Goal: Information Seeking & Learning: Get advice/opinions

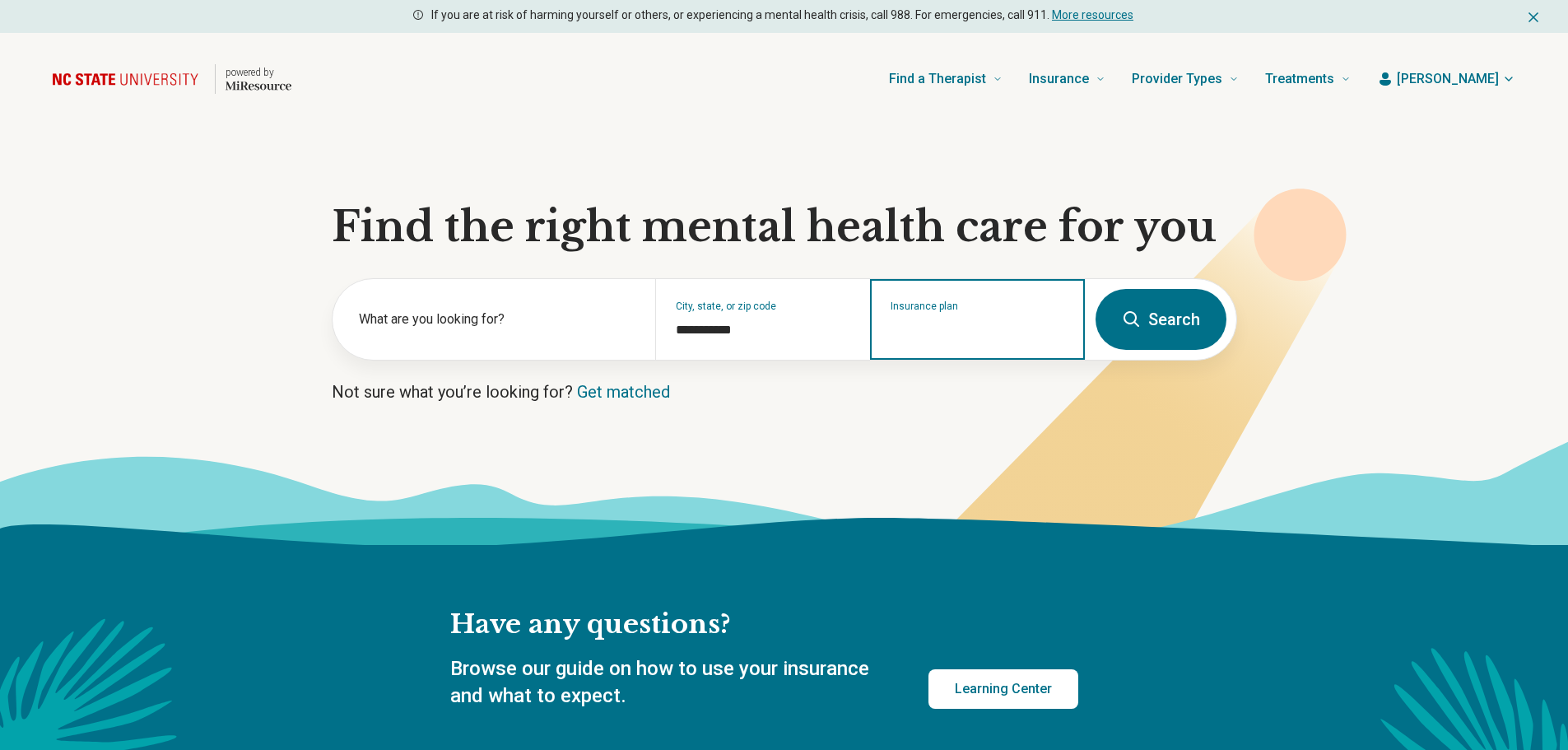
click at [953, 333] on input "Insurance plan" at bounding box center [977, 330] width 174 height 20
click at [962, 328] on input "Insurance plan" at bounding box center [977, 330] width 174 height 20
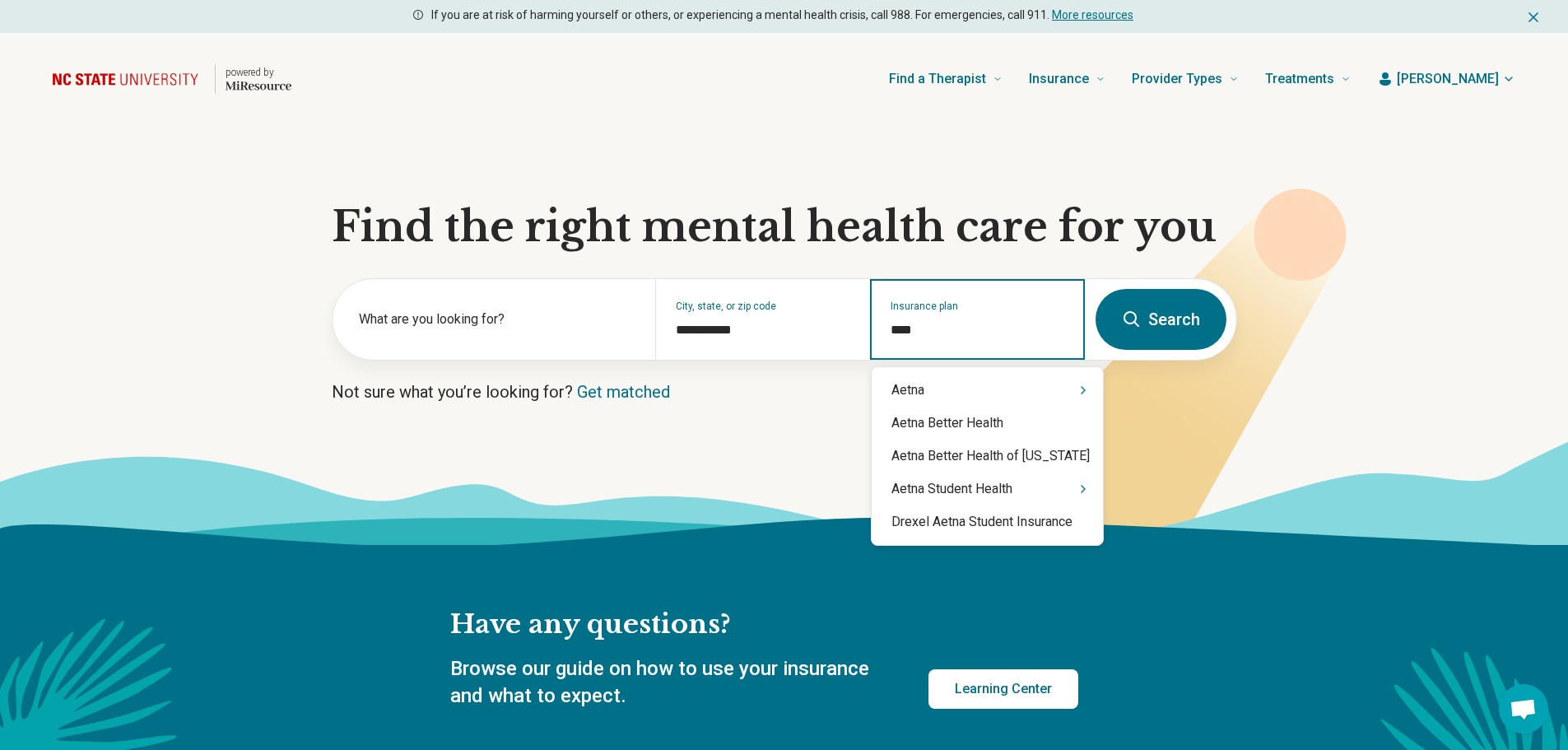
type input "*****"
click at [1001, 488] on div "Aetna Student Health" at bounding box center [987, 489] width 231 height 32
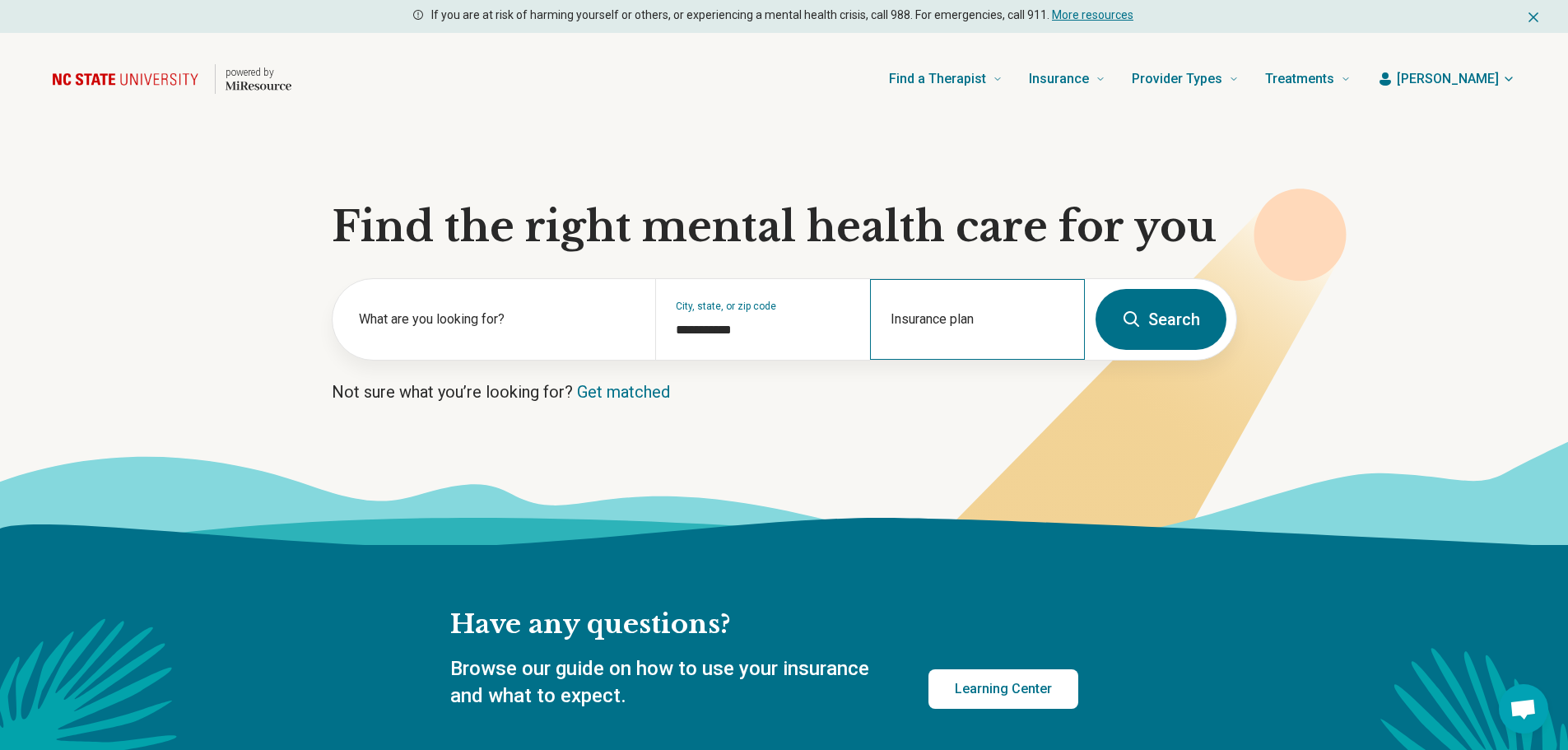
click at [934, 340] on div "Insurance plan" at bounding box center [977, 319] width 214 height 81
type input "**"
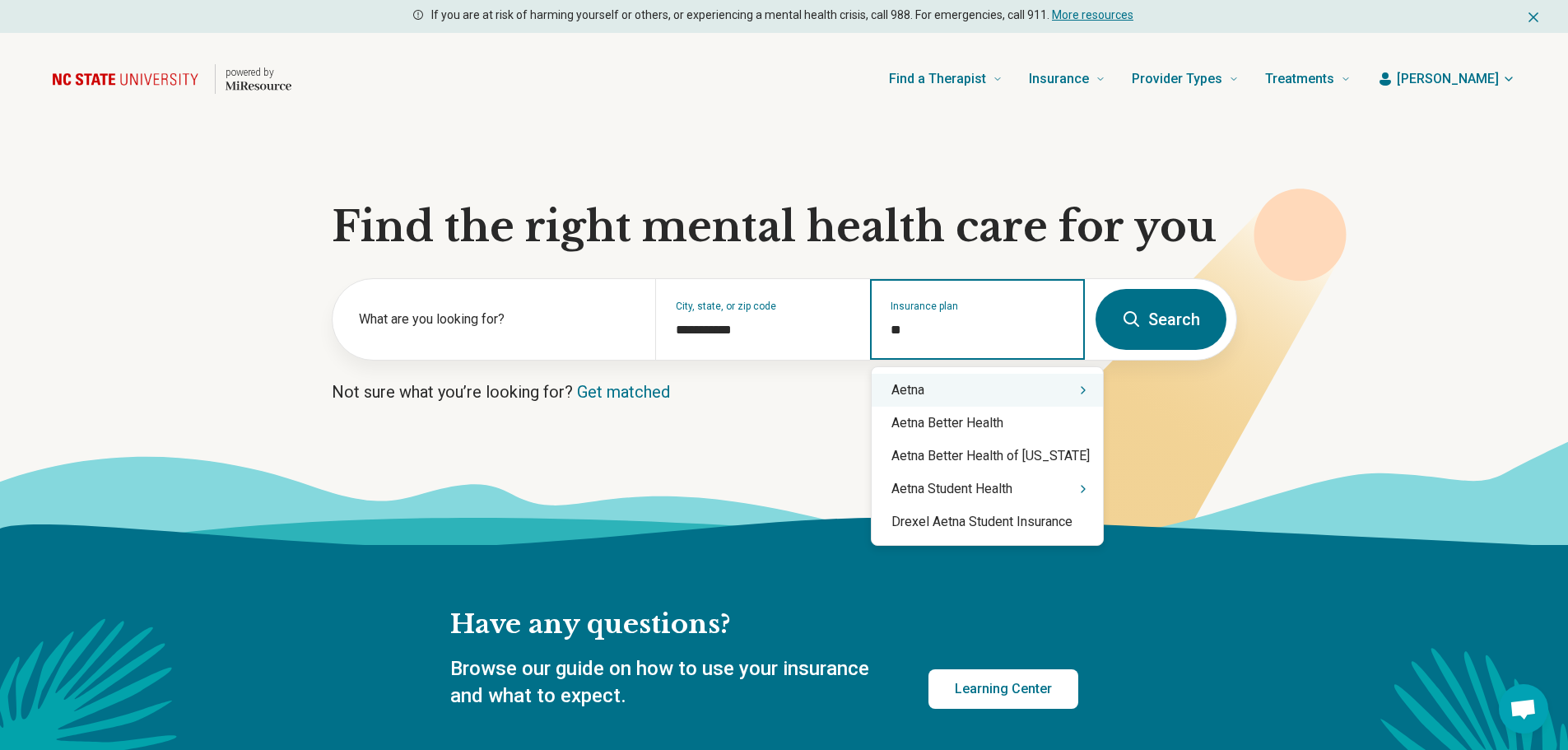
click at [924, 390] on div "Aetna" at bounding box center [987, 389] width 231 height 32
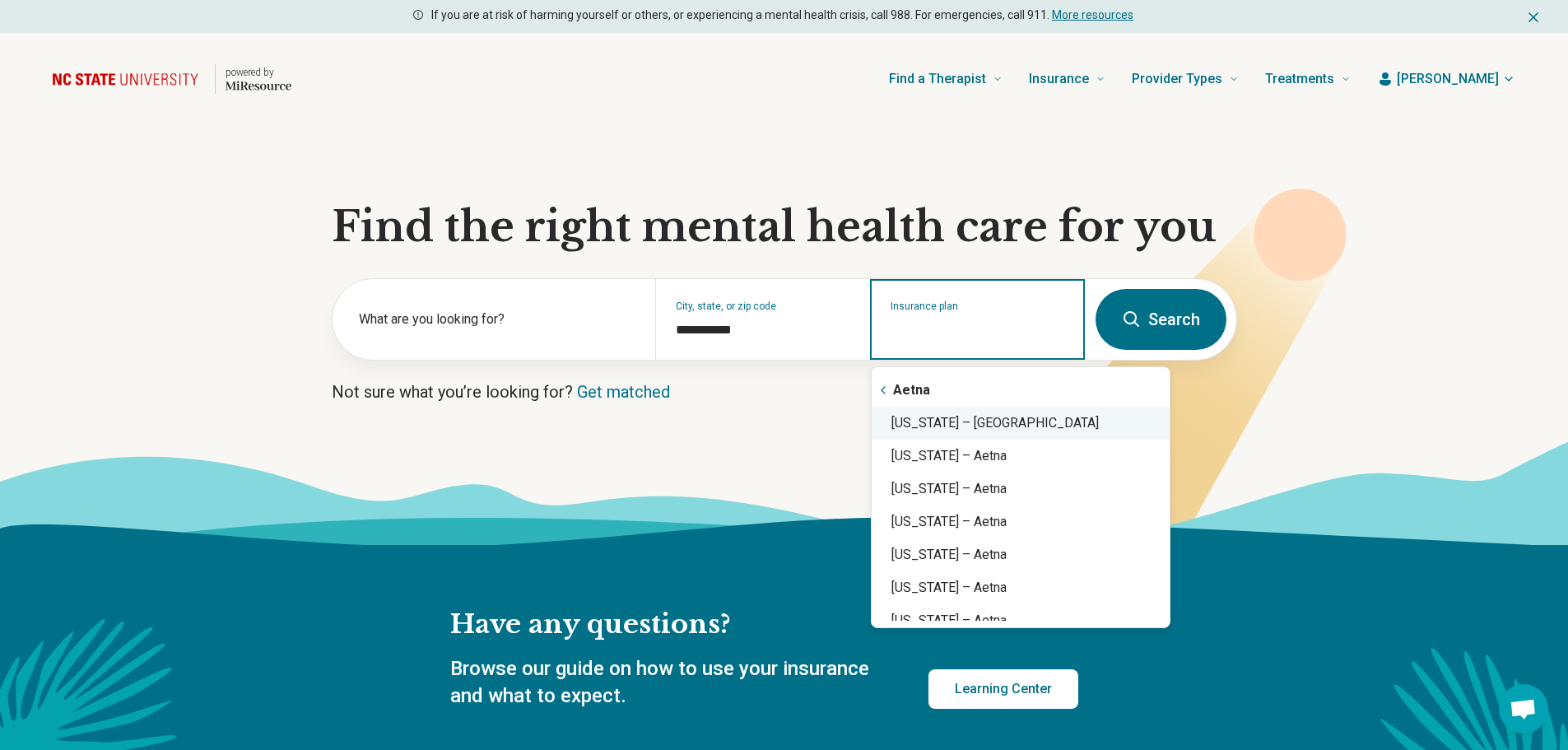
click at [1011, 427] on div "[US_STATE] – [GEOGRAPHIC_DATA]" at bounding box center [1020, 423] width 298 height 32
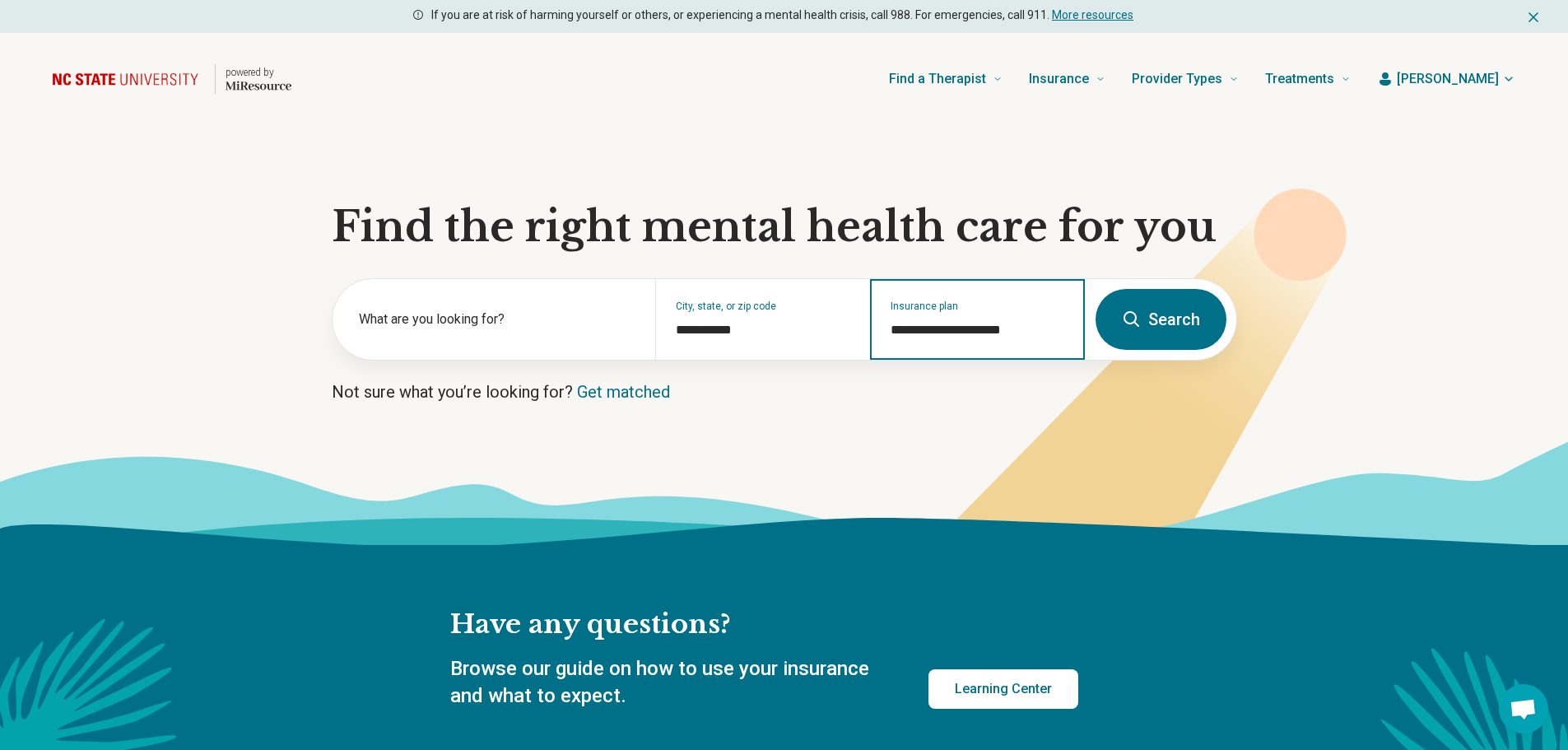
type input "**********"
click at [1165, 317] on button "Search" at bounding box center [1160, 319] width 131 height 61
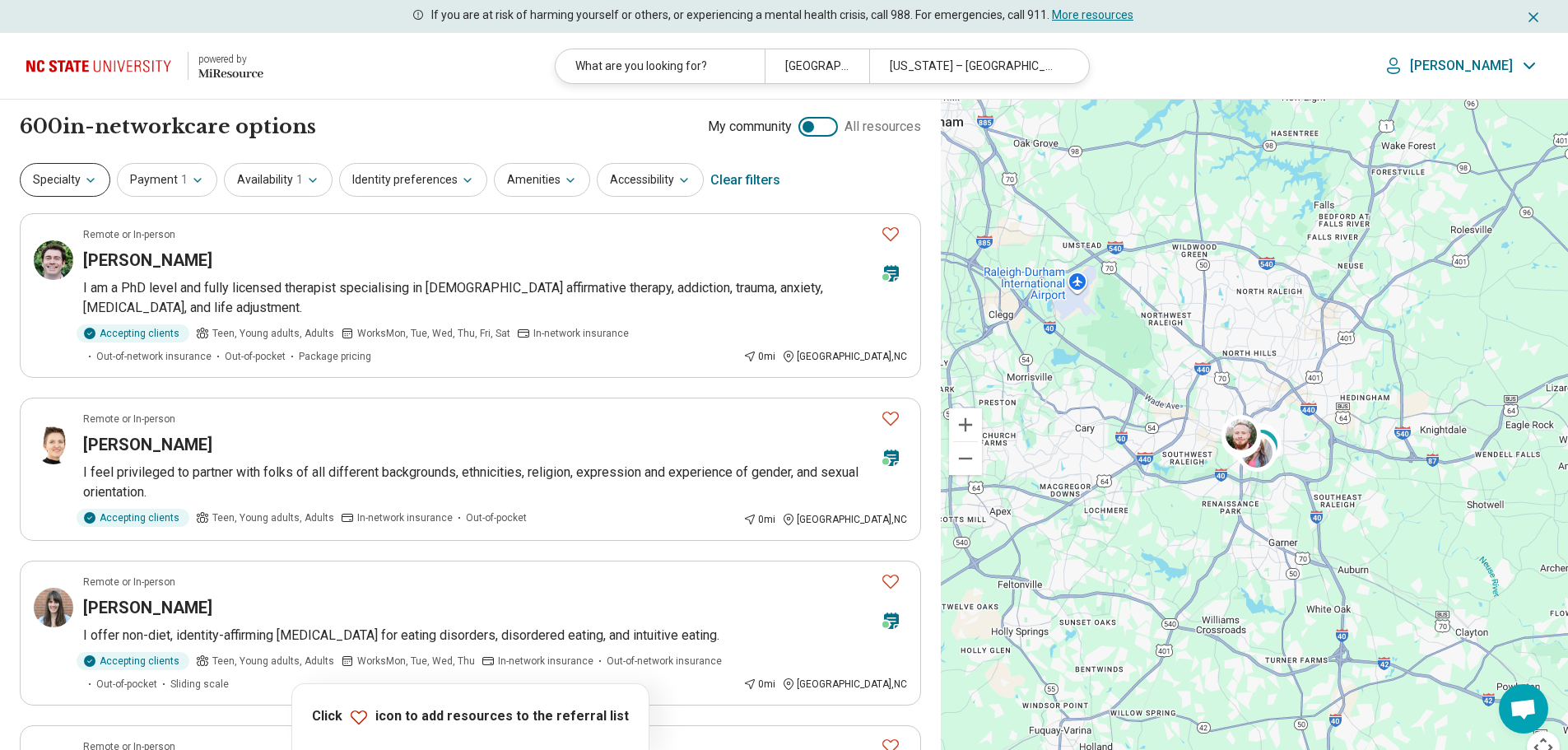
click at [68, 179] on button "Specialty" at bounding box center [65, 180] width 90 height 33
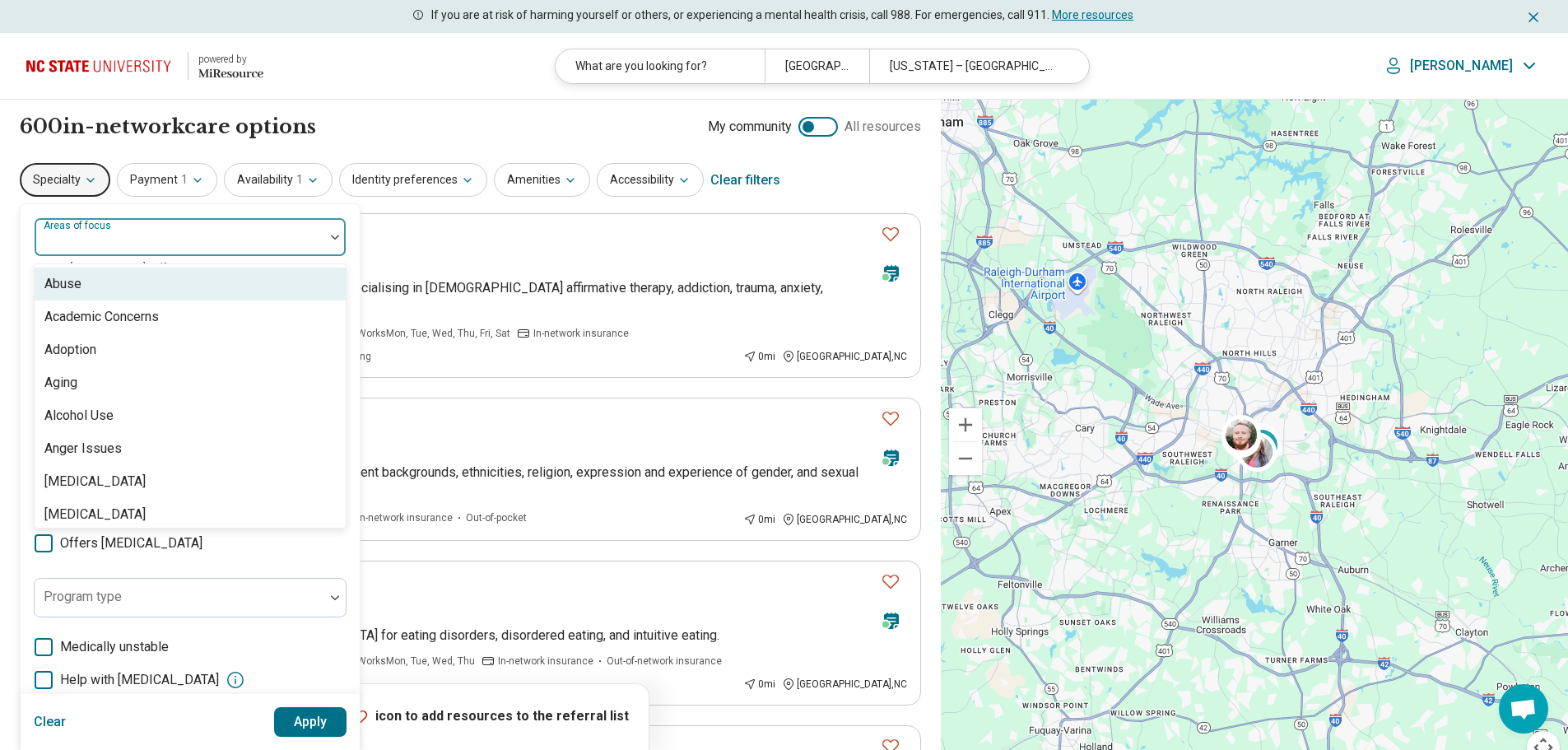
click at [87, 237] on div "Areas of focus" at bounding box center [190, 237] width 313 height 39
drag, startPoint x: 346, startPoint y: 271, endPoint x: 339, endPoint y: 280, distance: 11.4
click at [339, 280] on div "Abuse Academic Concerns Adoption Aging Alcohol Use Anger Issues Anorexia Nervos…" at bounding box center [190, 396] width 313 height 265
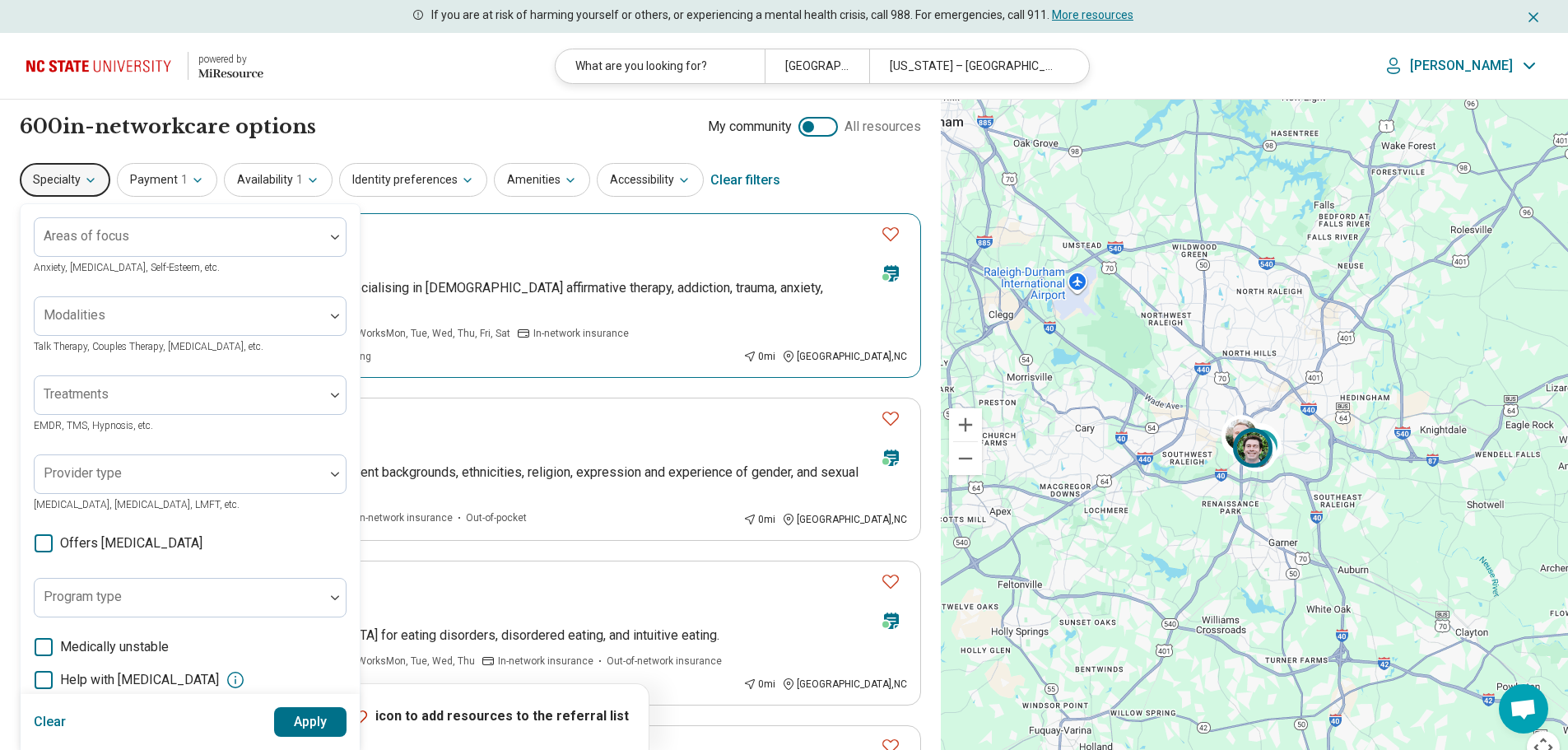
click at [535, 249] on div "Michael Eason" at bounding box center [476, 260] width 784 height 23
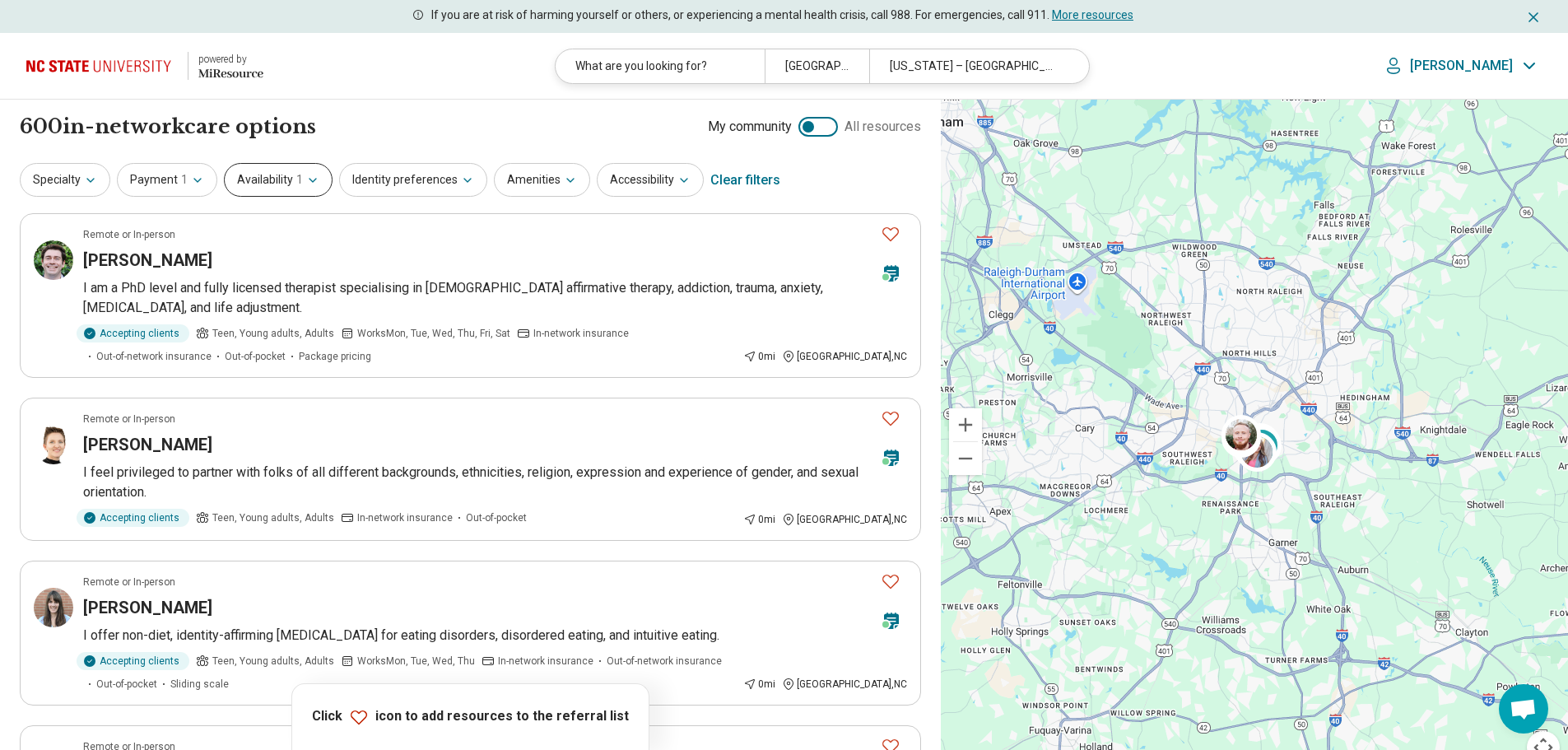
click at [246, 182] on button "Availability 1" at bounding box center [278, 180] width 109 height 33
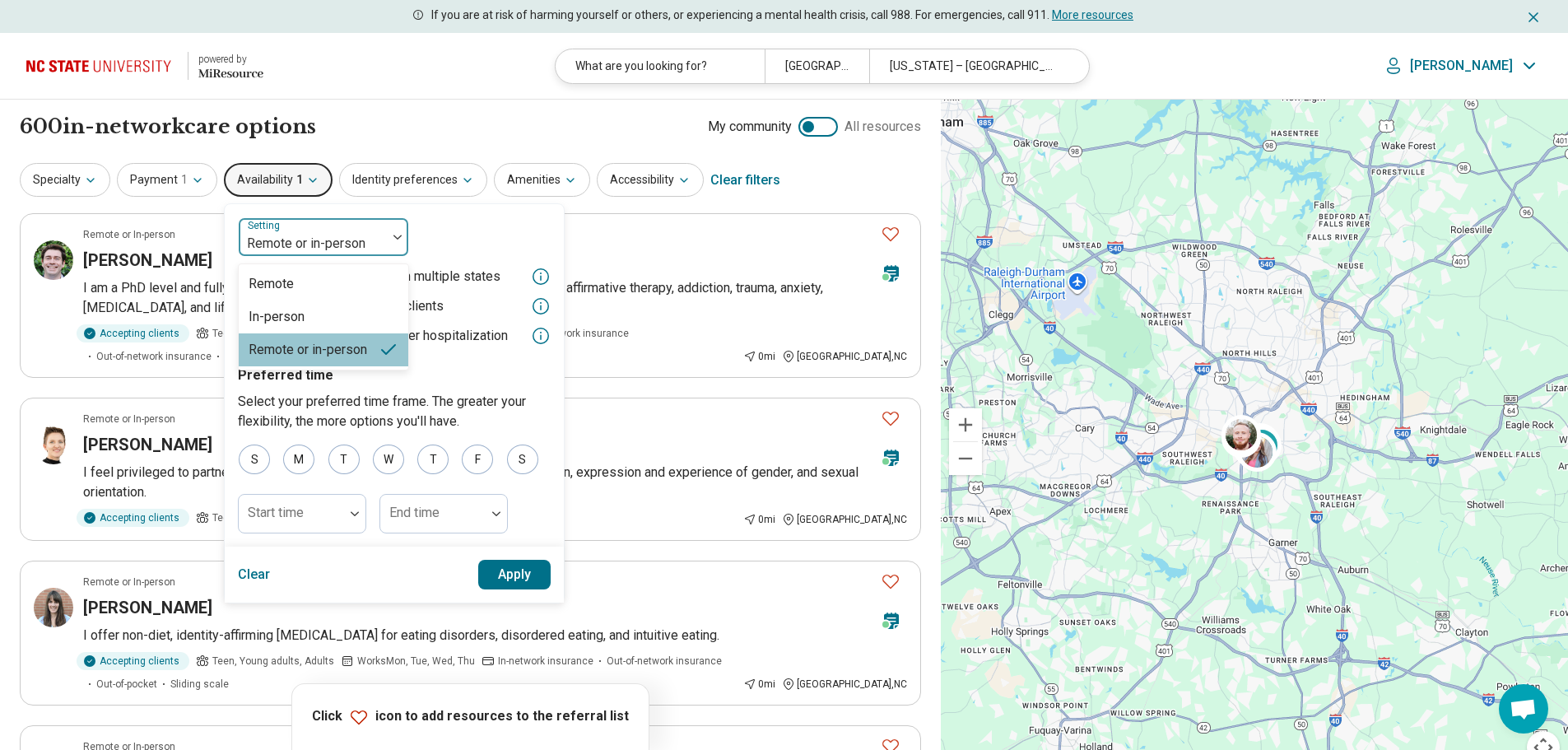
click at [295, 240] on div at bounding box center [312, 243] width 135 height 23
click at [278, 318] on div "In-person" at bounding box center [276, 317] width 56 height 20
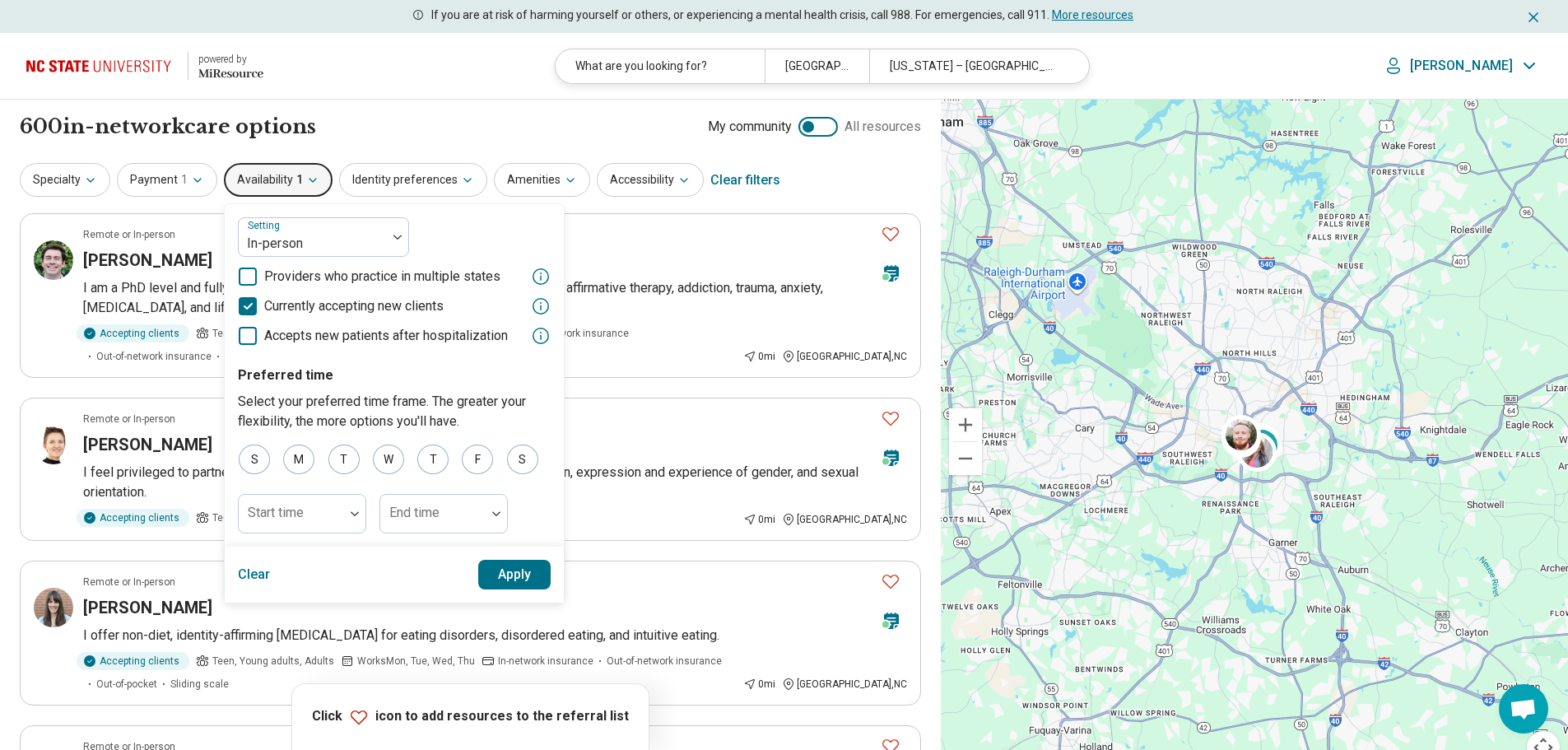
click at [506, 570] on button "Apply" at bounding box center [514, 574] width 74 height 29
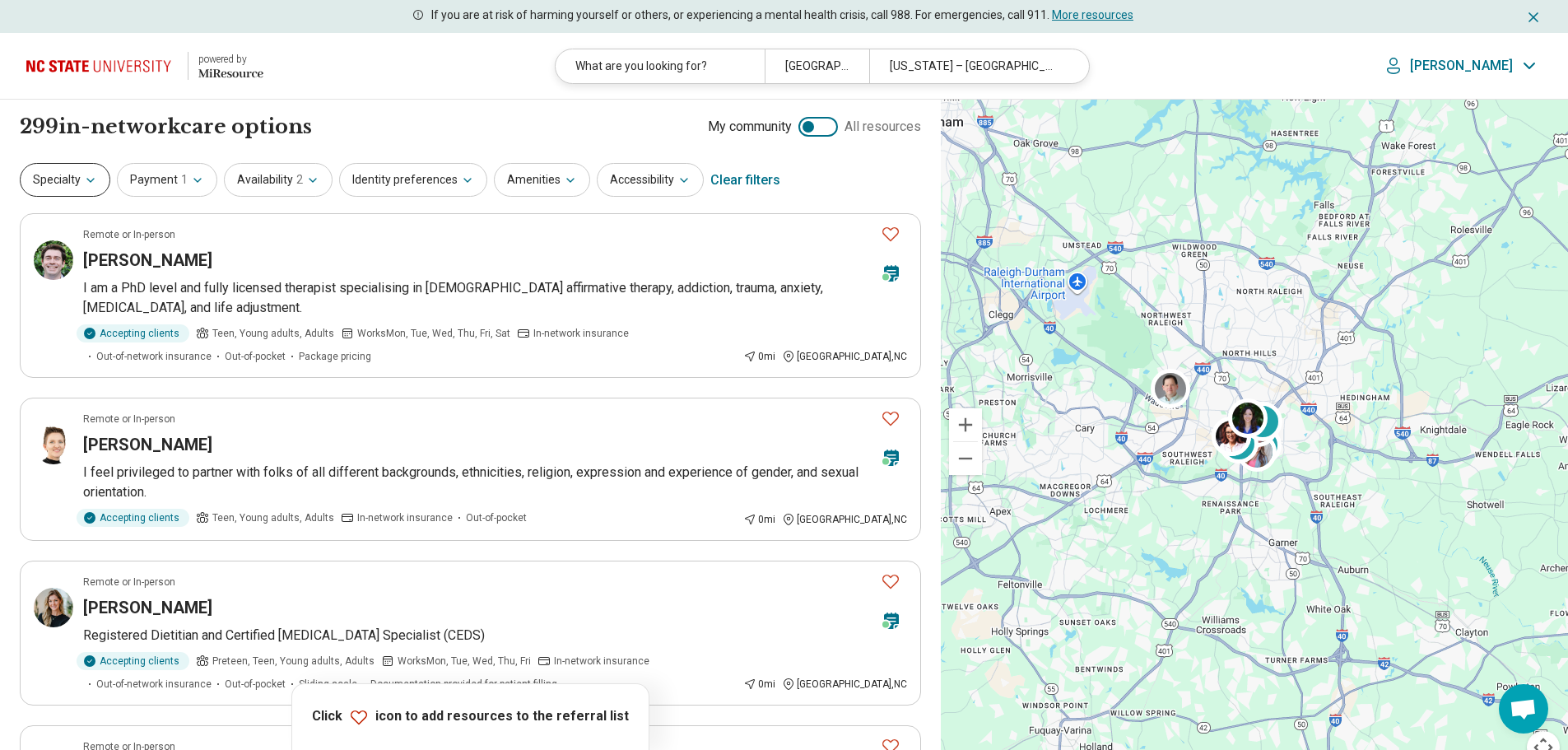
click at [75, 177] on button "Specialty" at bounding box center [65, 180] width 90 height 33
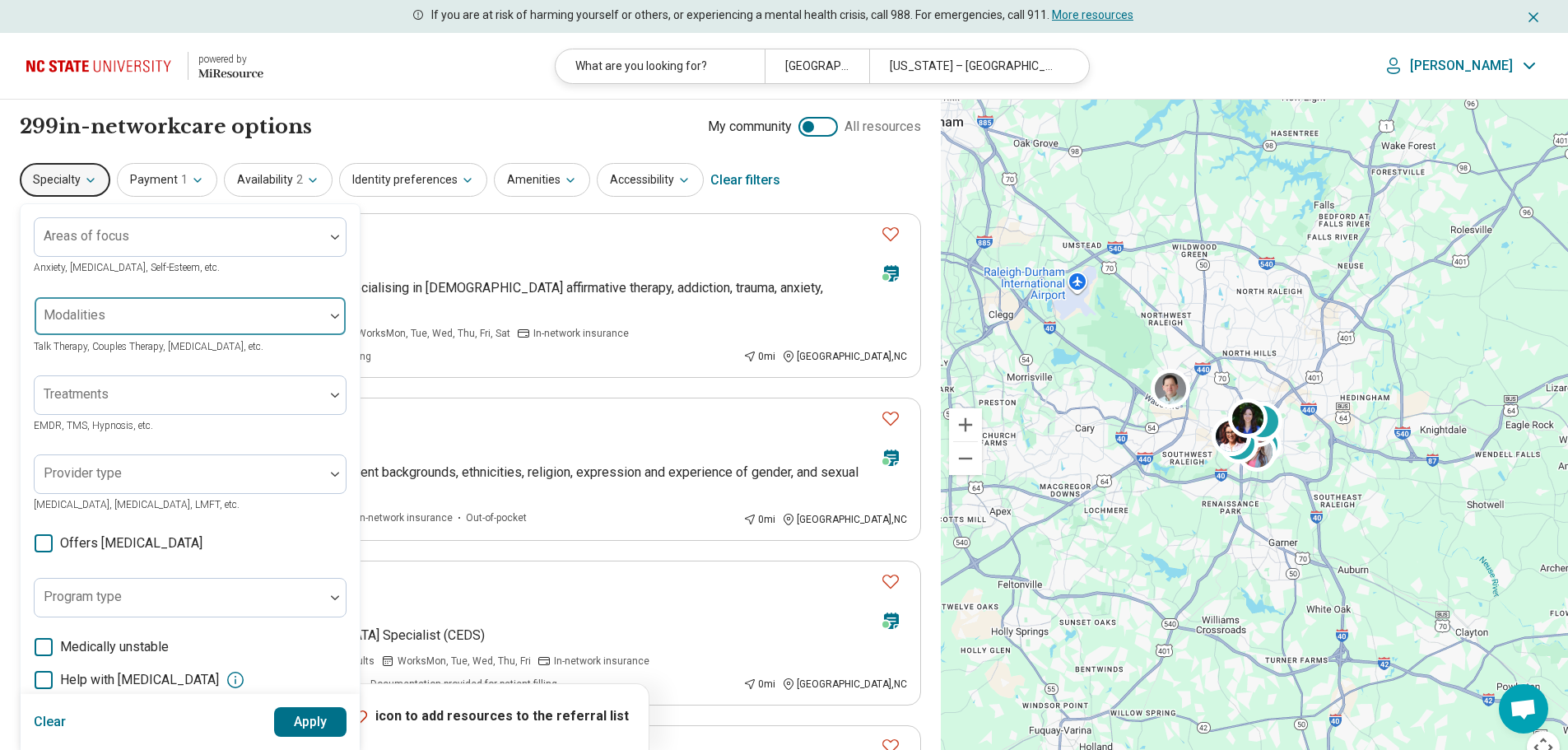
click at [85, 326] on div at bounding box center [179, 321] width 276 height 23
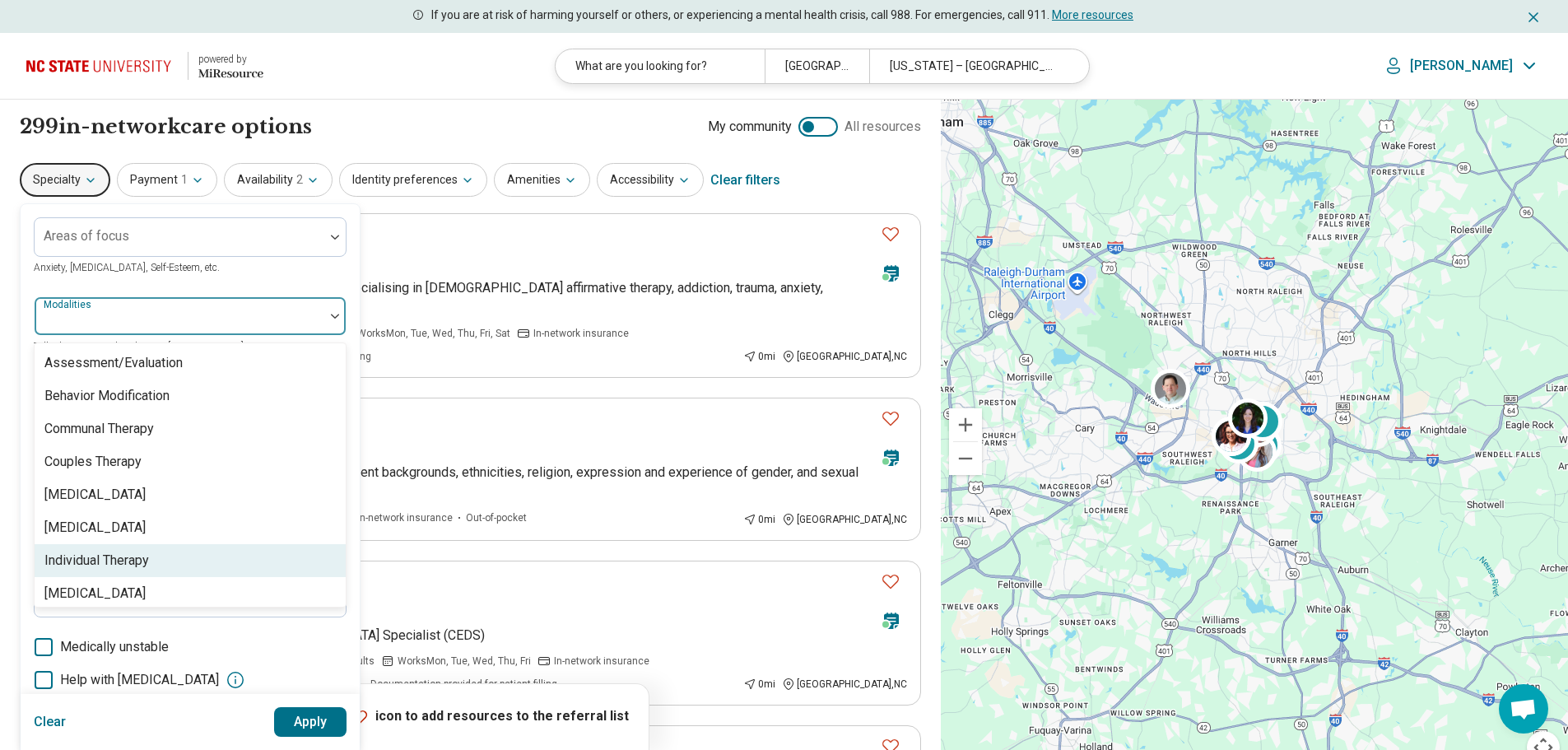
click at [112, 556] on div "Individual Therapy" at bounding box center [96, 560] width 104 height 20
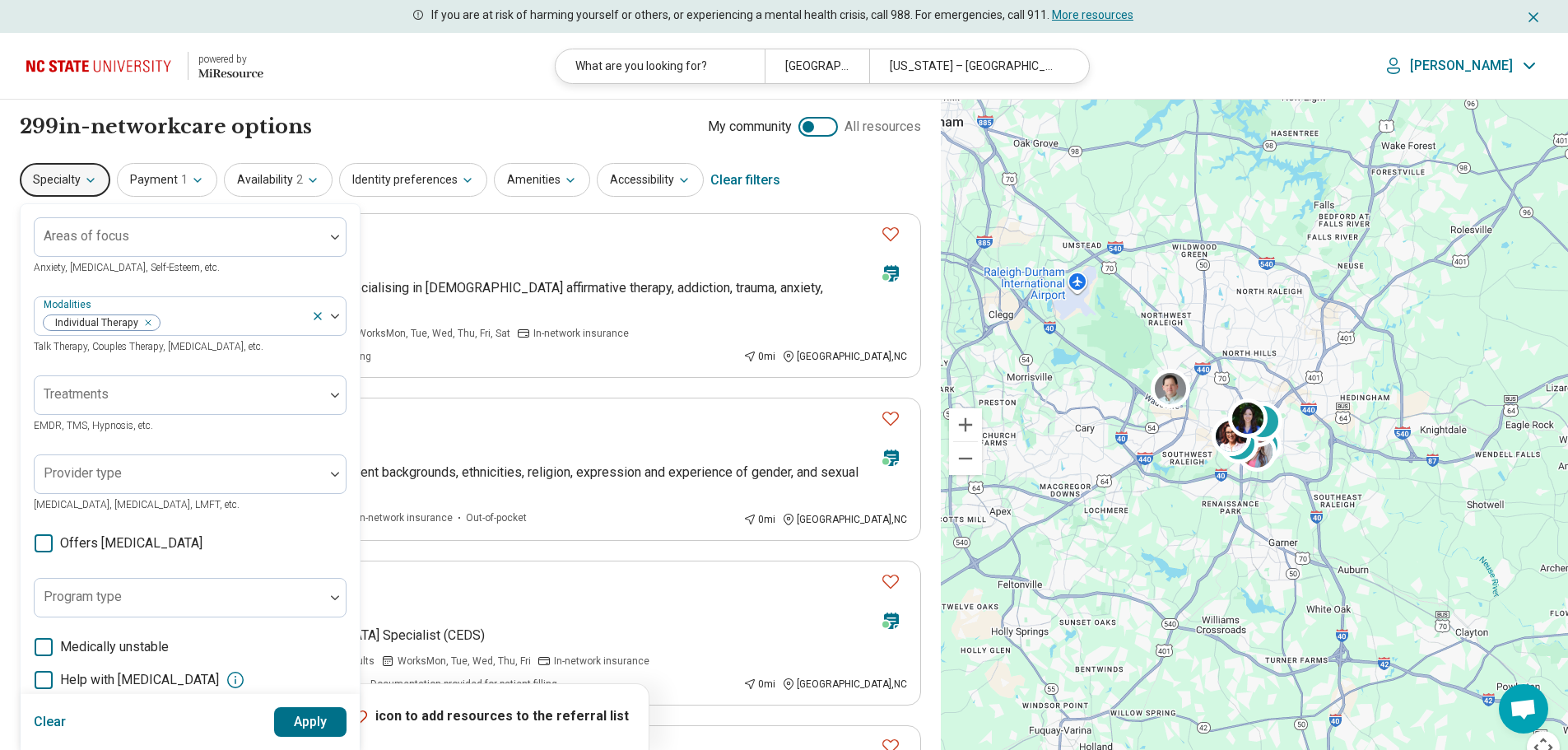
click at [301, 714] on button "Apply" at bounding box center [311, 721] width 74 height 29
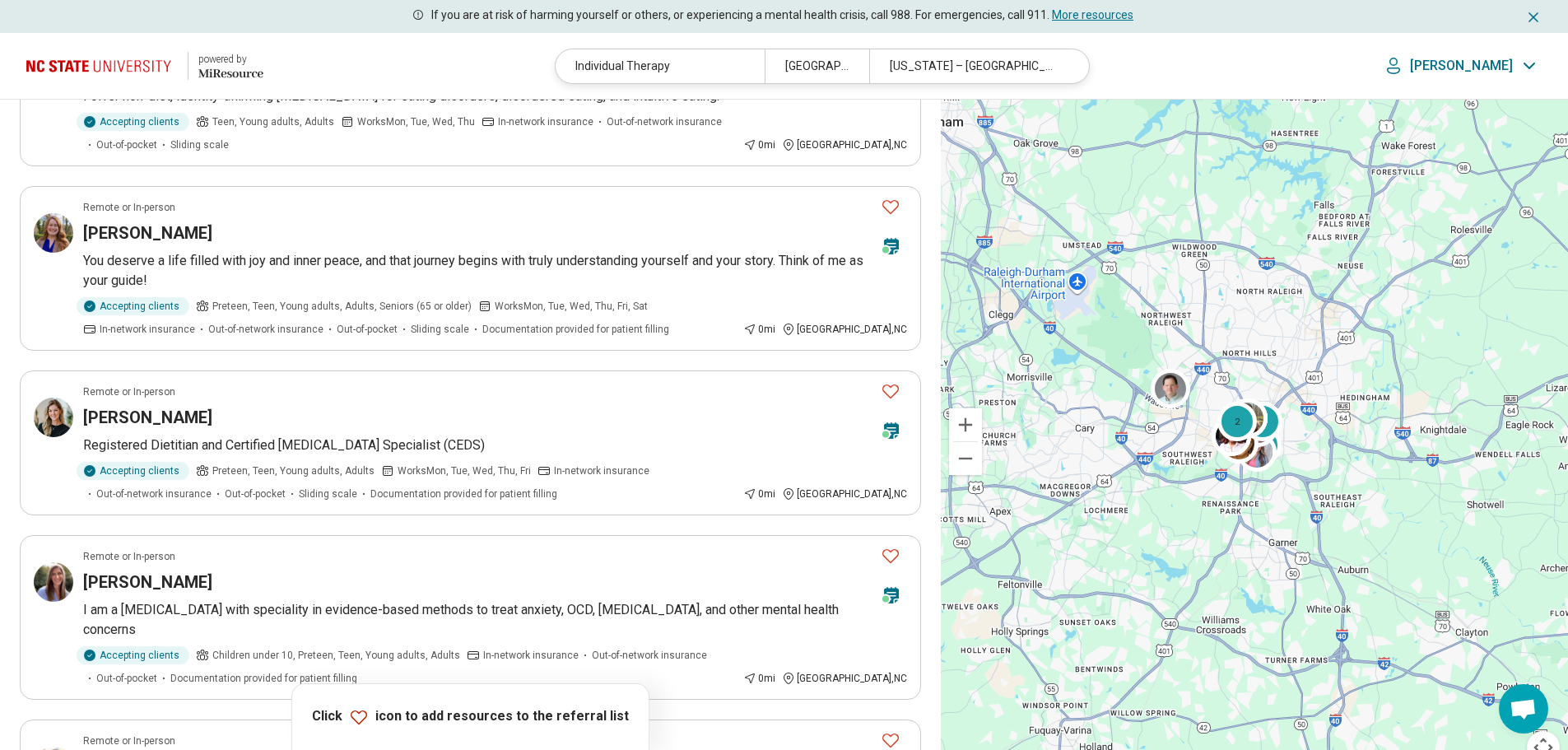
scroll to position [205, 0]
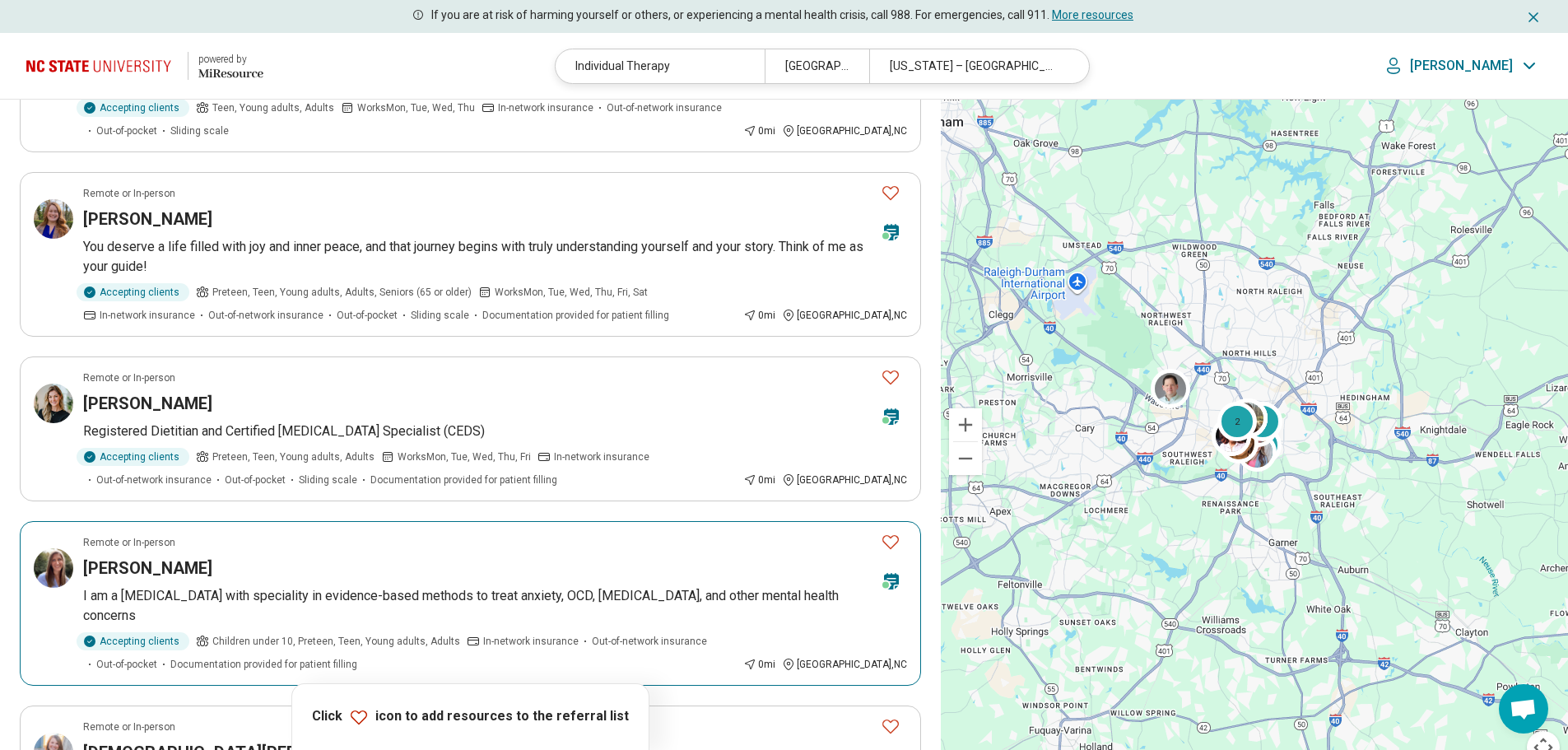
click at [889, 539] on icon "Favorite" at bounding box center [891, 542] width 20 height 20
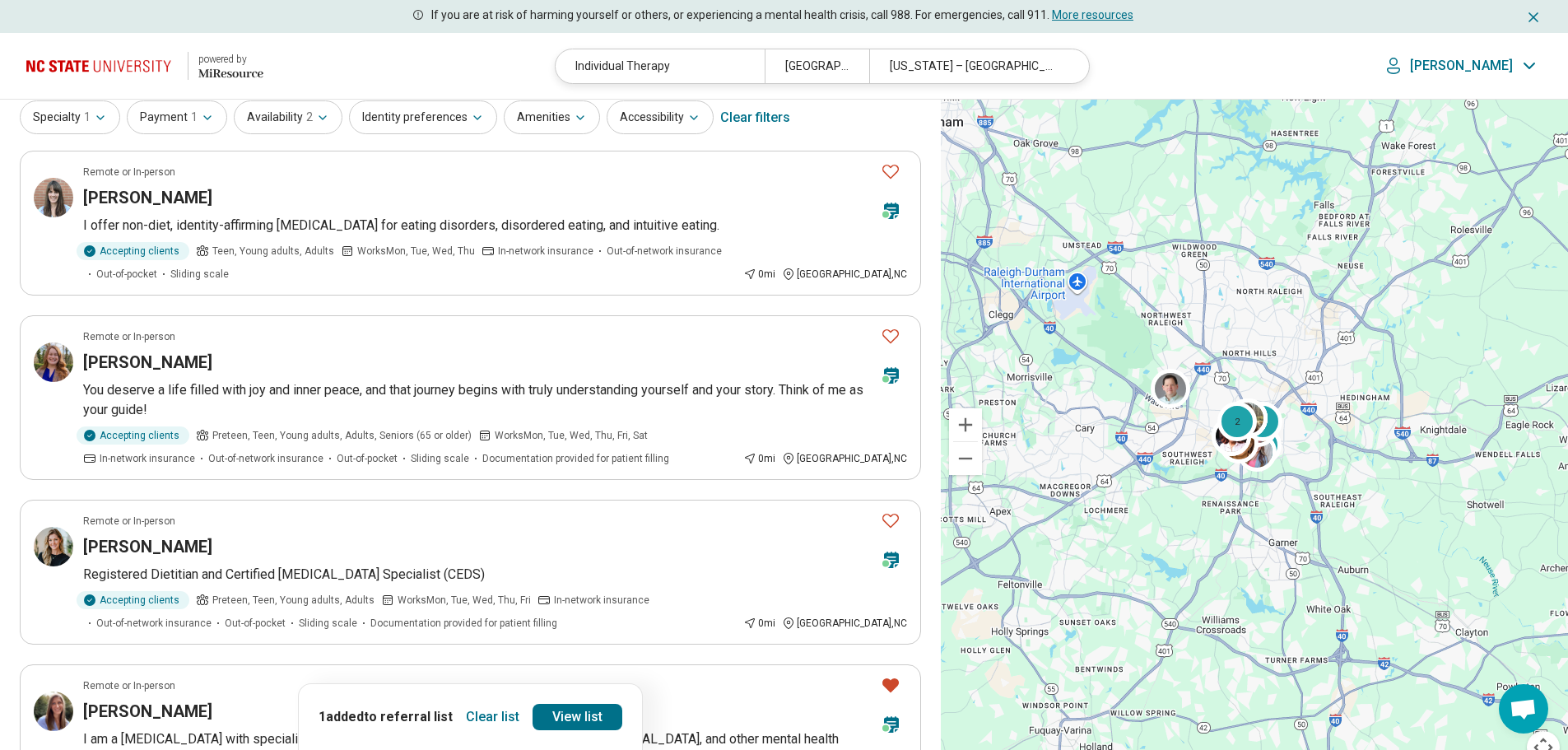
scroll to position [0, 0]
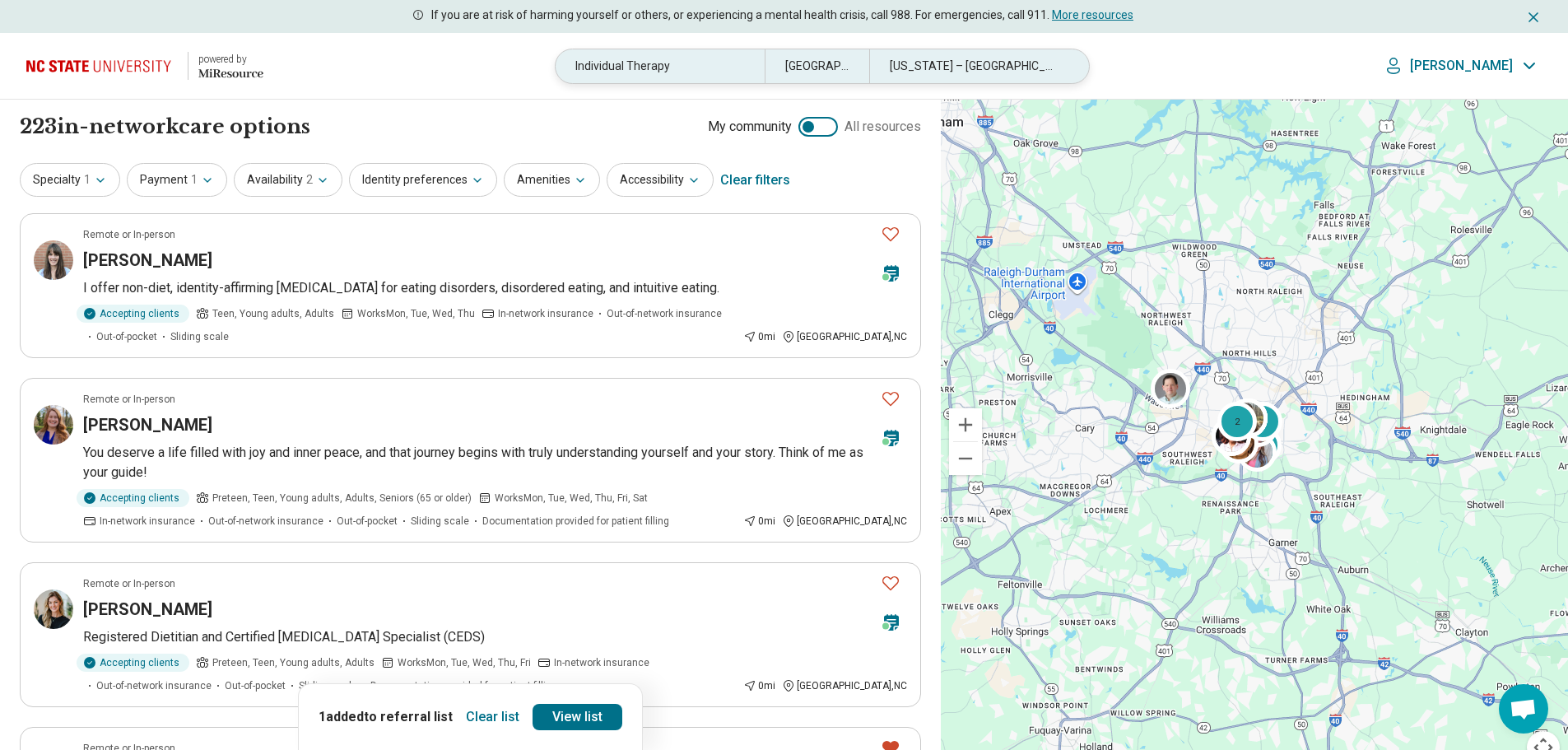
click at [822, 69] on div "Raleigh, NC" at bounding box center [817, 66] width 104 height 33
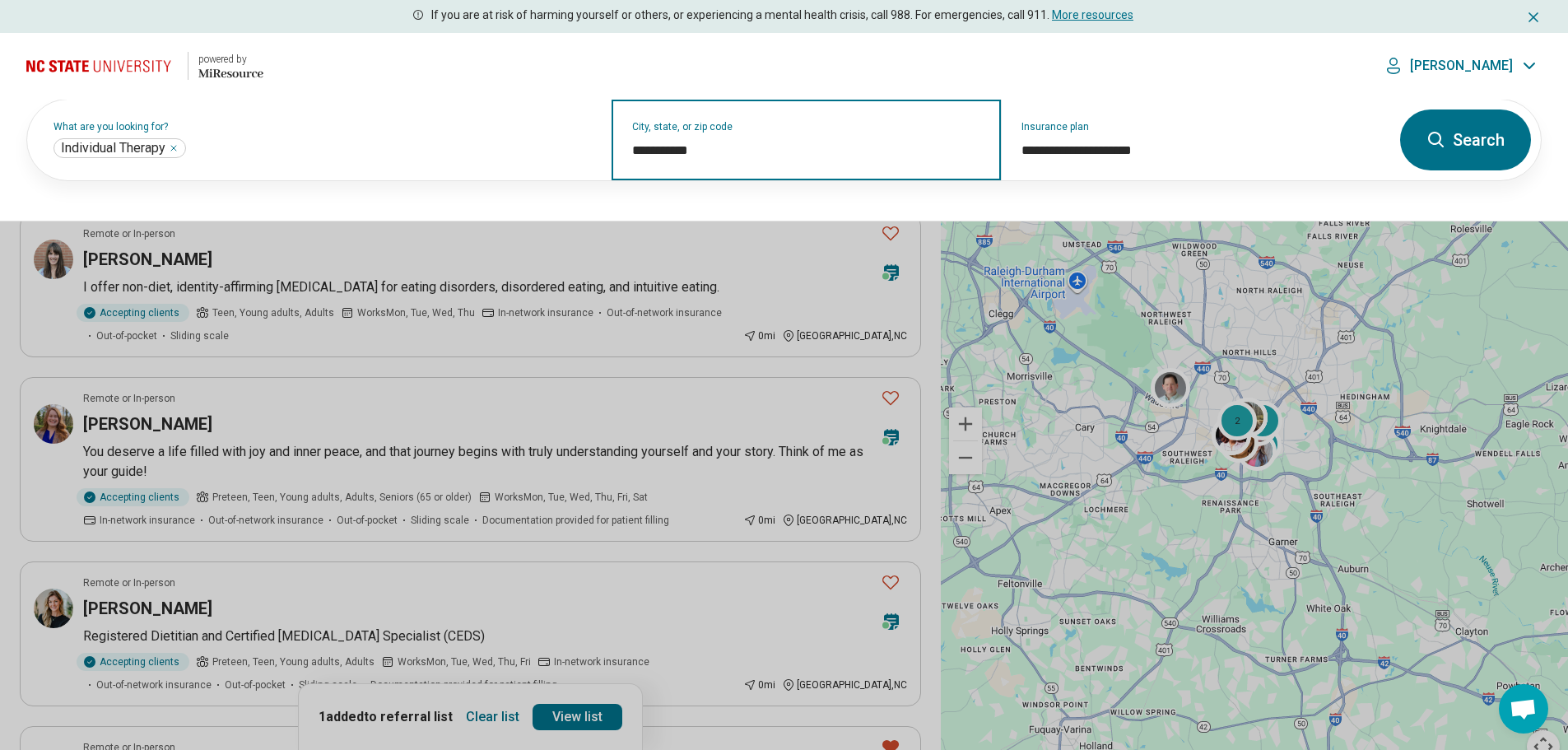
click at [726, 147] on input "**********" at bounding box center [806, 150] width 349 height 20
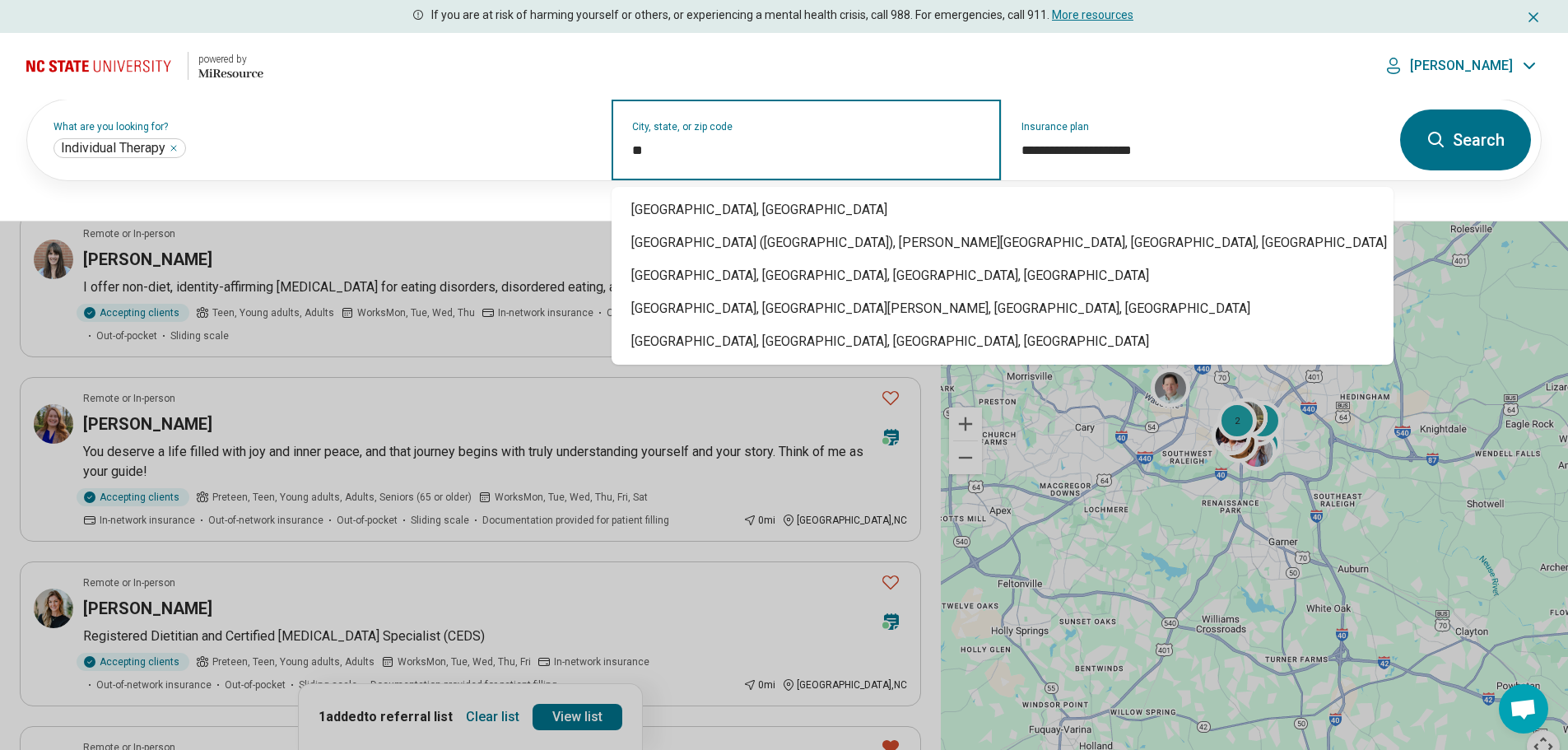
type input "*"
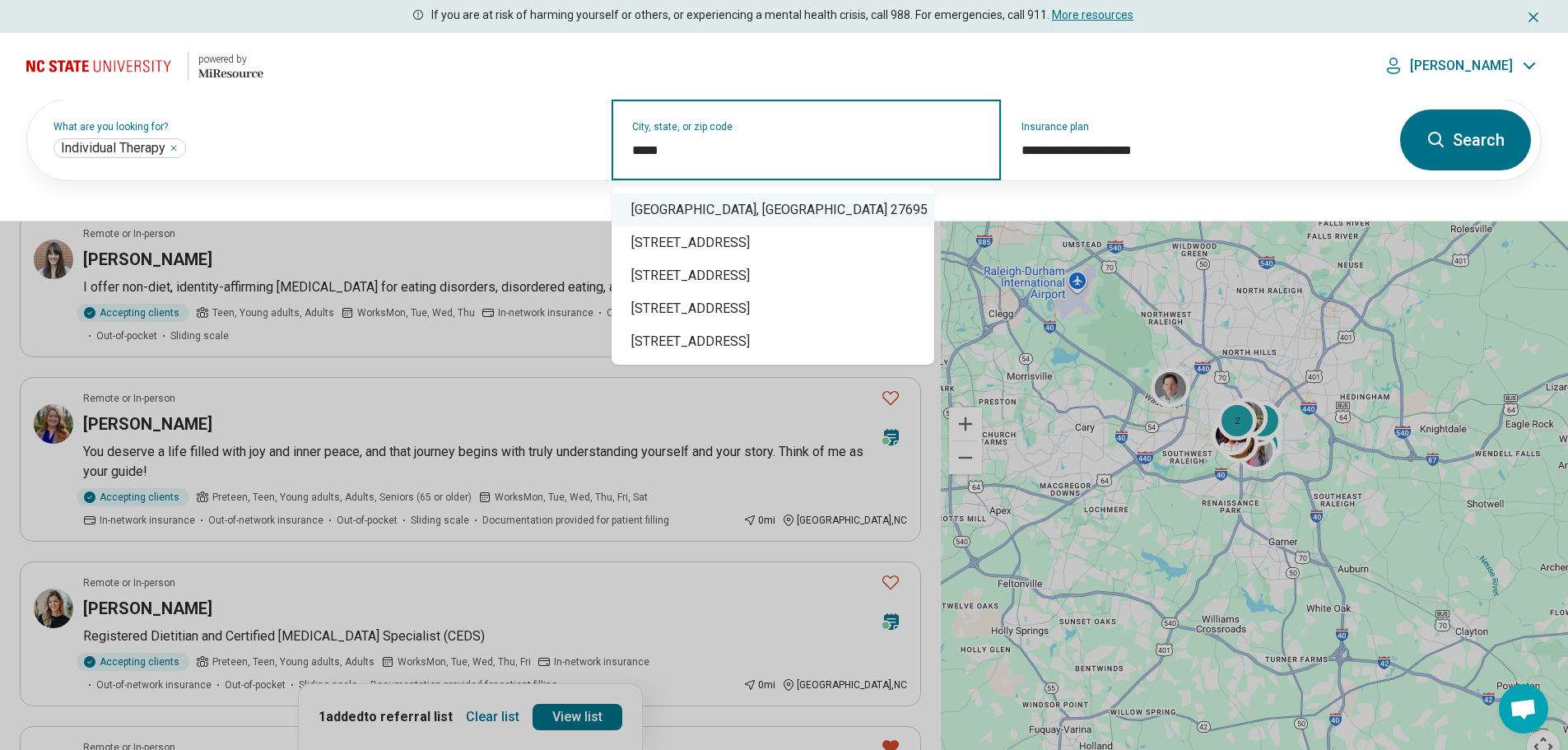
click at [695, 214] on div "Raleigh, NC 27695" at bounding box center [773, 209] width 322 height 32
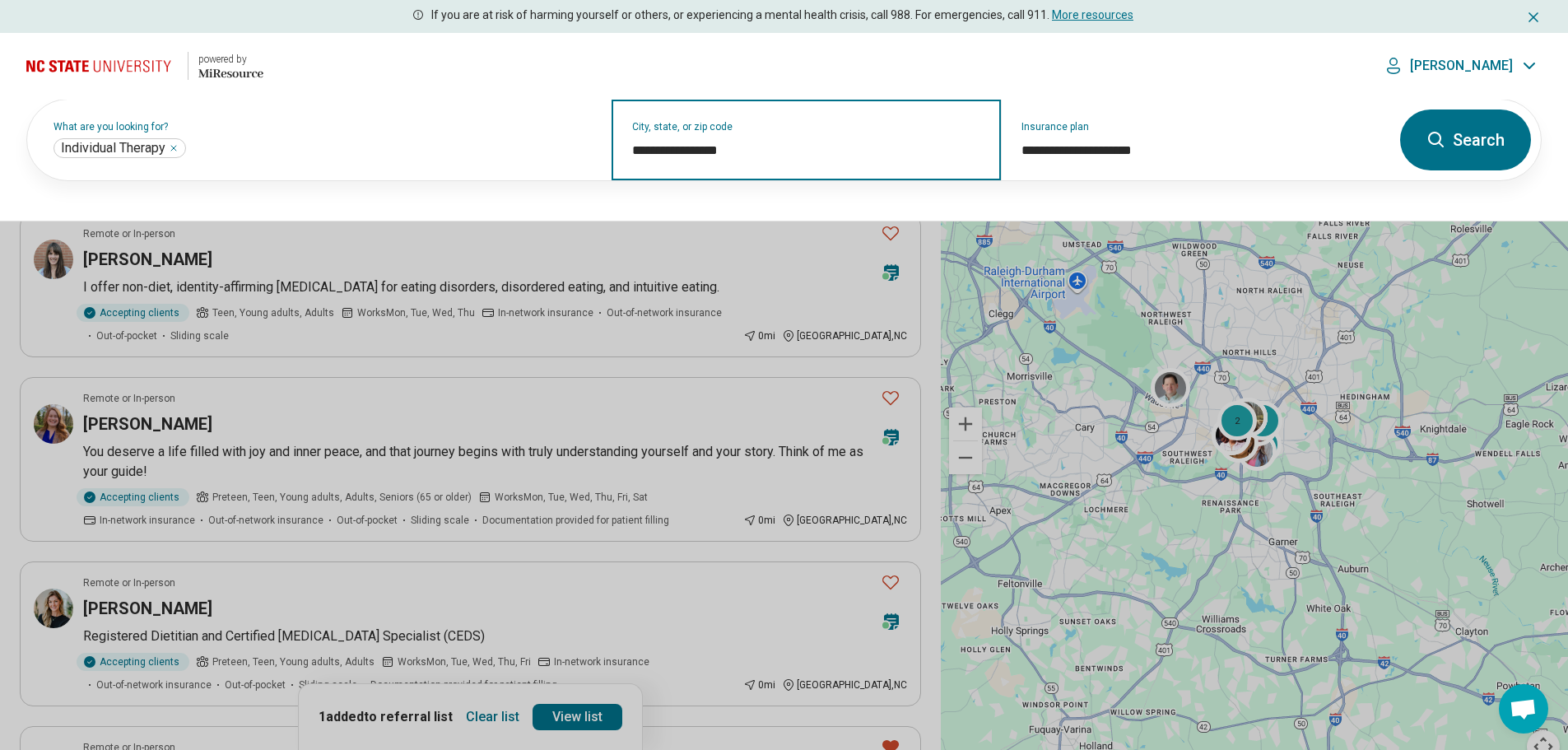
type input "**********"
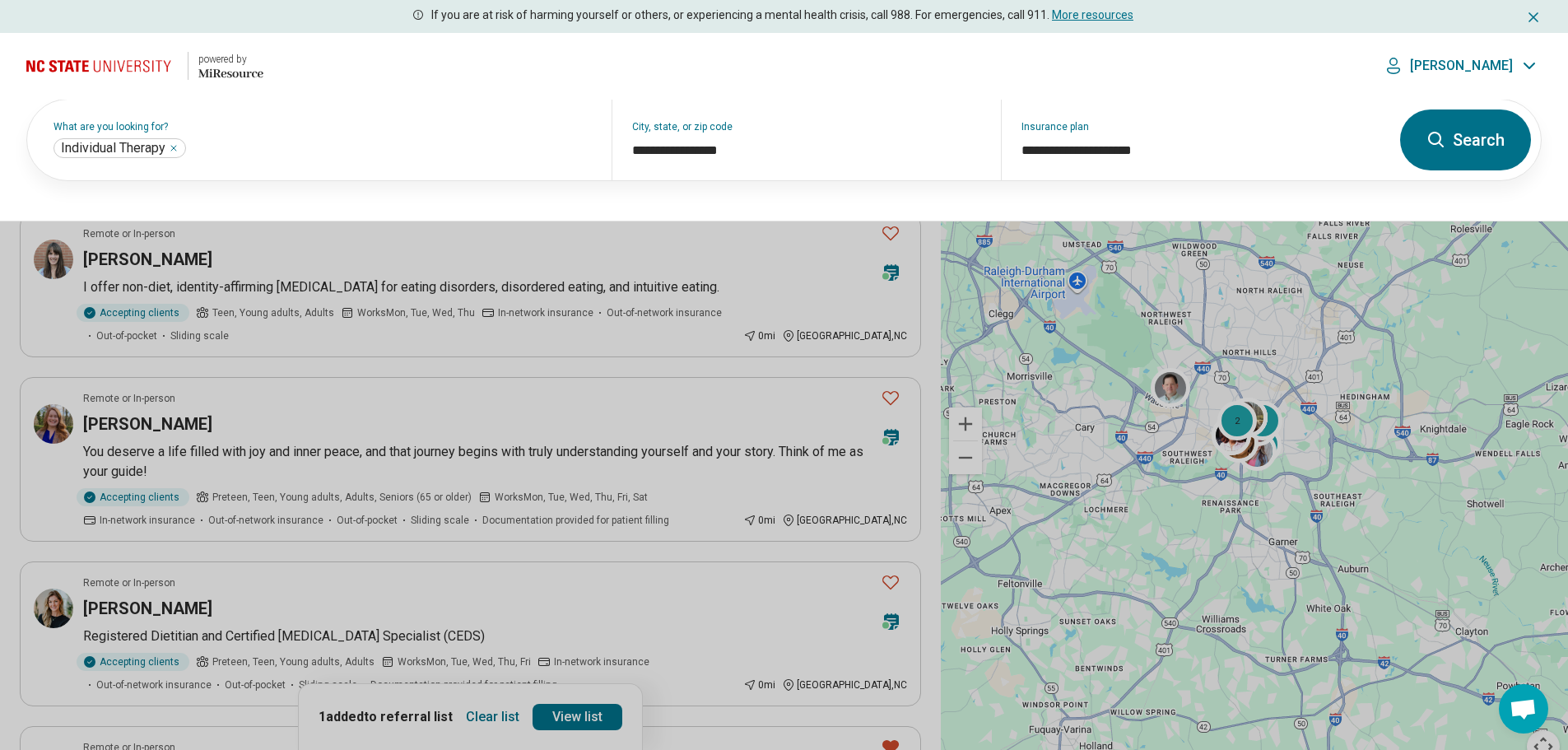
click at [1481, 145] on button "Search" at bounding box center [1465, 140] width 131 height 61
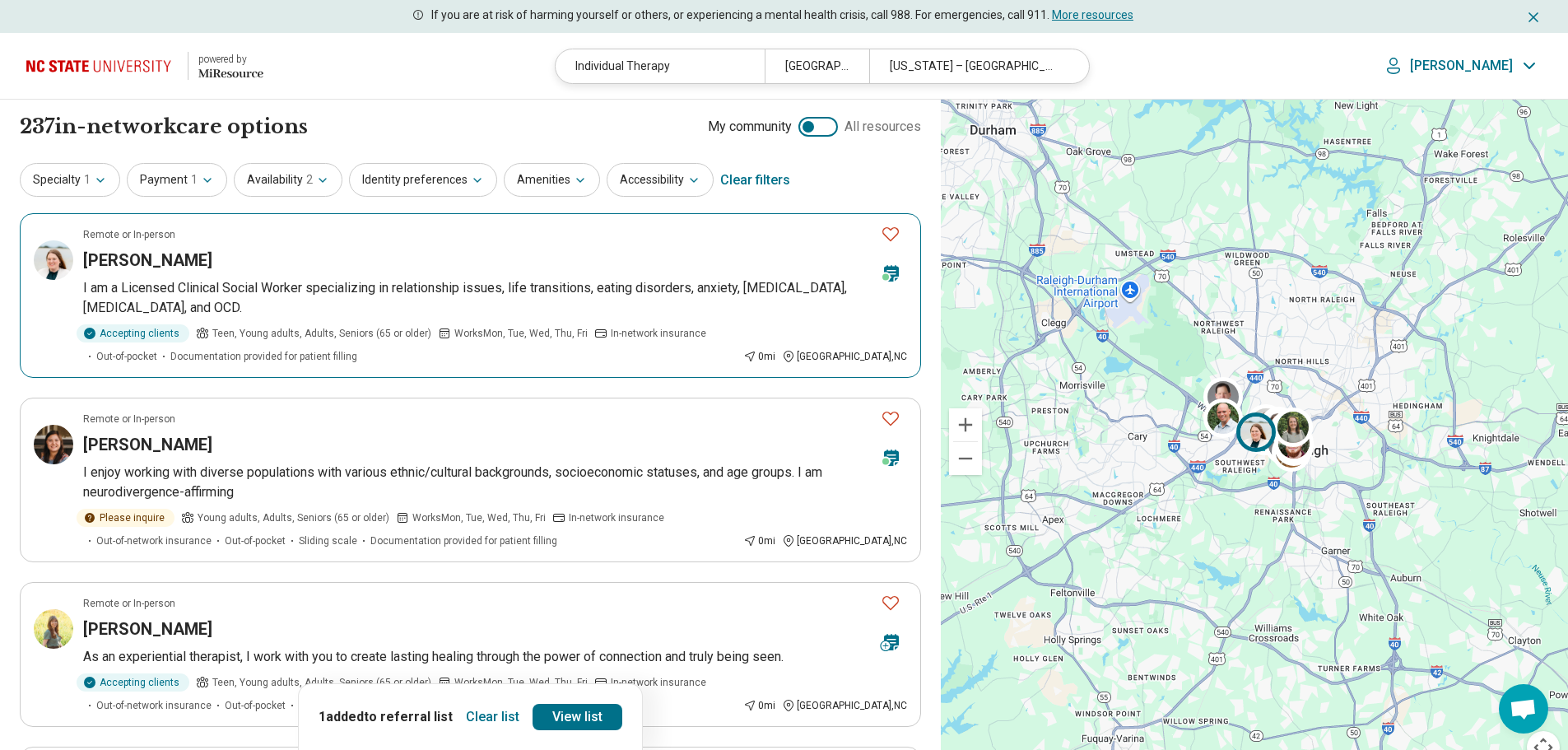
click at [894, 232] on icon "Favorite" at bounding box center [891, 234] width 20 height 20
click at [207, 267] on h3 "Katherine Hanson" at bounding box center [147, 260] width 129 height 23
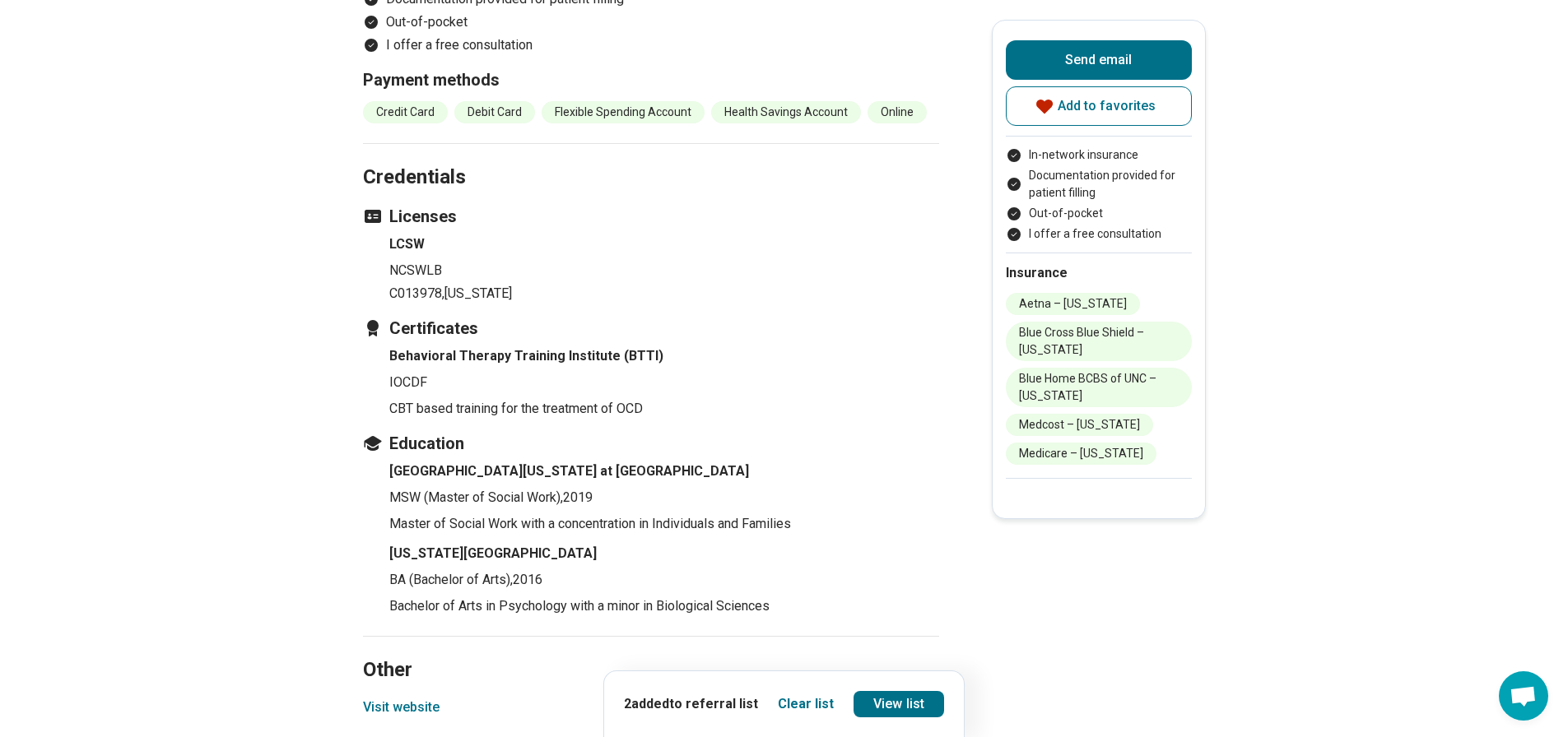
scroll to position [1999, 0]
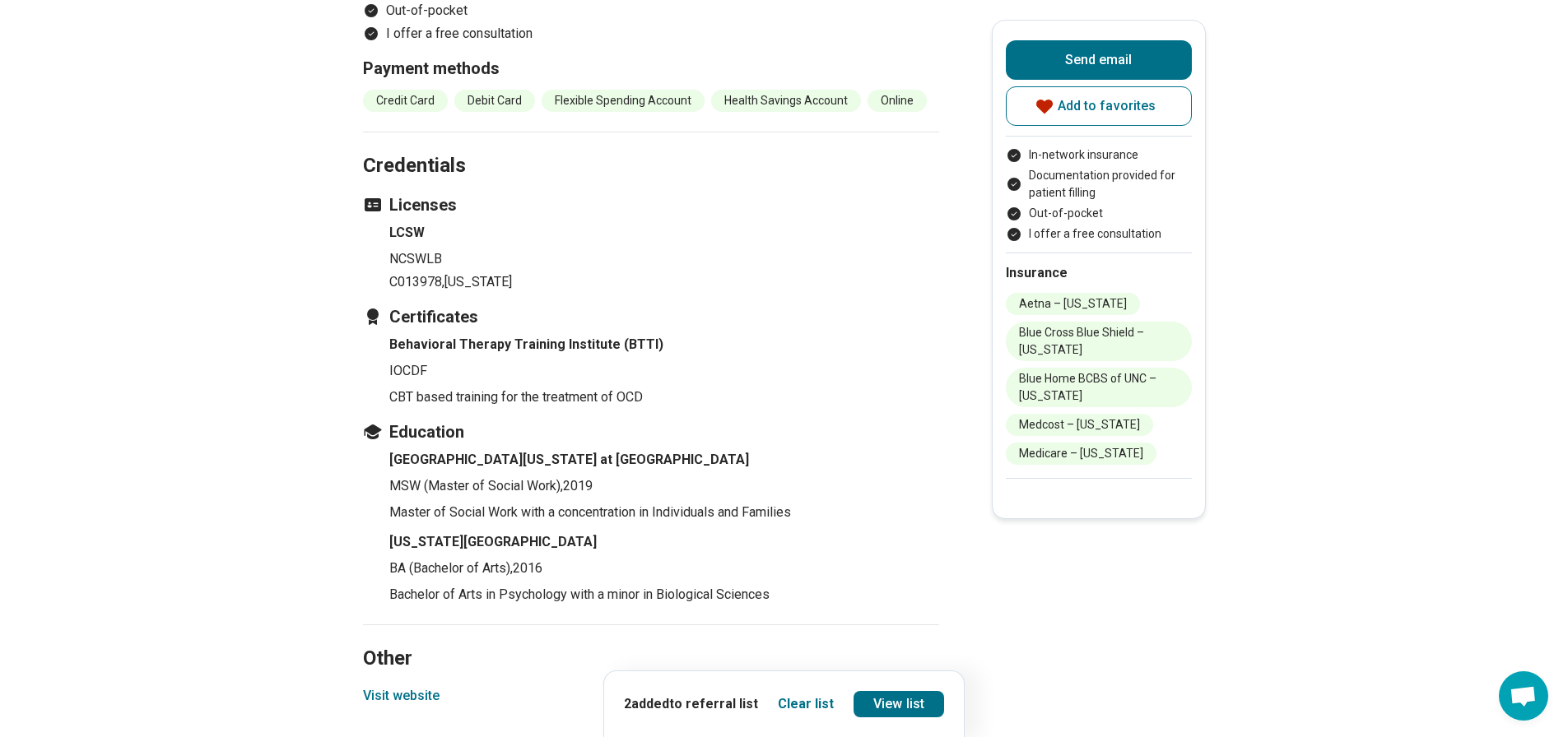
click at [416, 686] on button "Visit website" at bounding box center [401, 696] width 77 height 20
